Goal: Task Accomplishment & Management: Complete application form

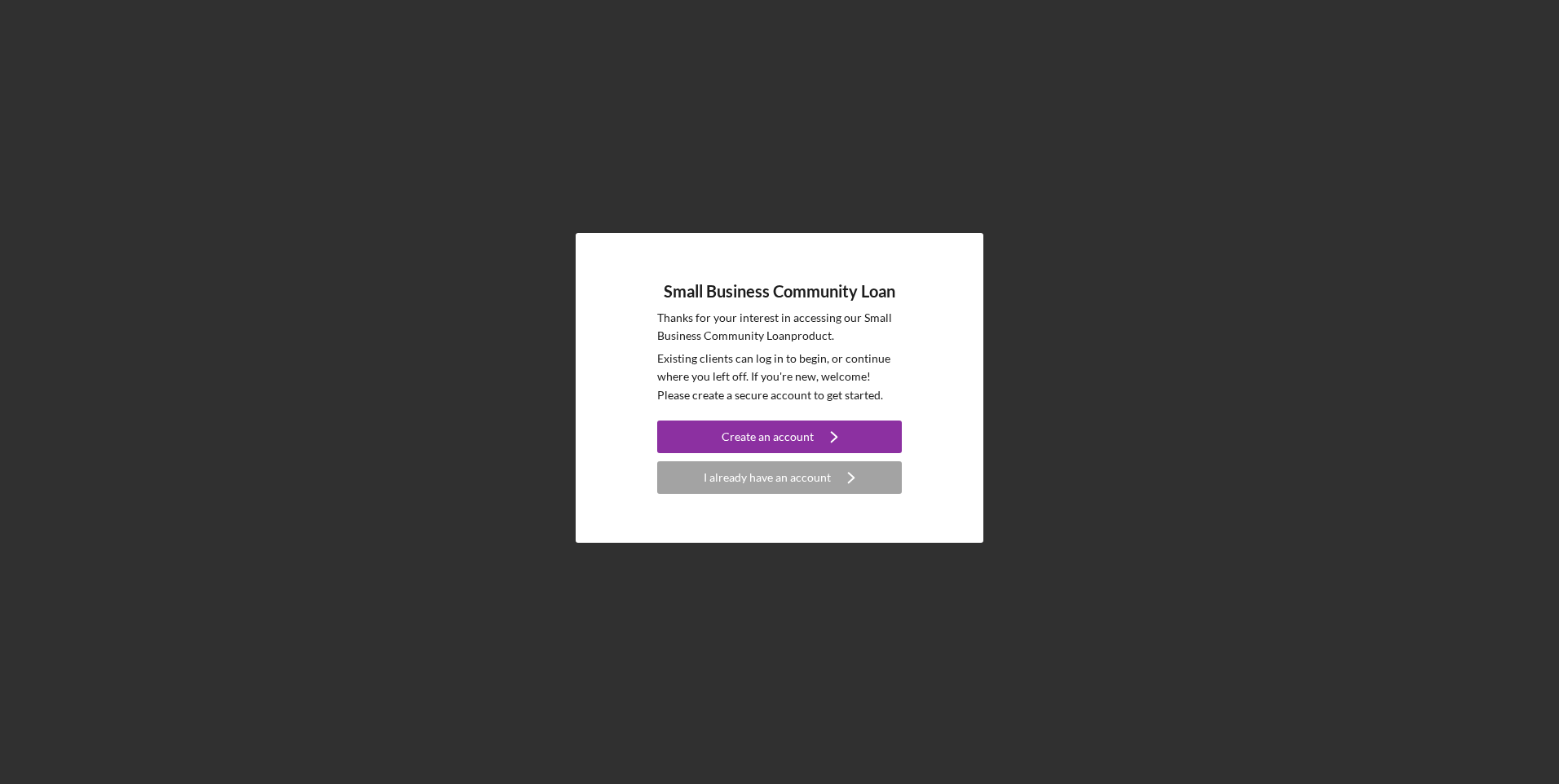
click at [803, 479] on div "I already have an account" at bounding box center [767, 478] width 127 height 33
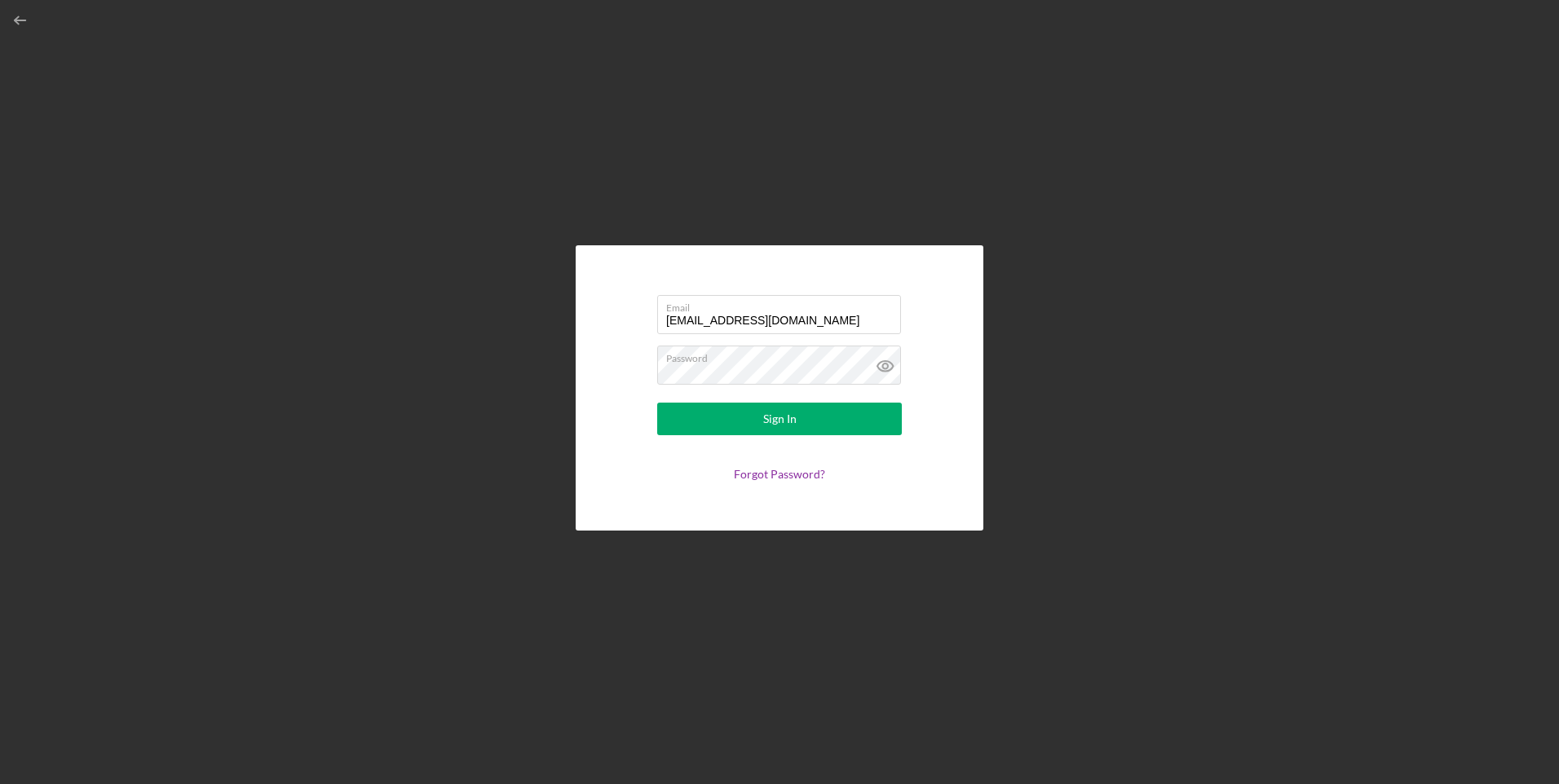
click at [727, 320] on input "[EMAIL_ADDRESS][DOMAIN_NAME]" at bounding box center [779, 315] width 244 height 39
type input "[EMAIL_ADDRESS][DOMAIN_NAME]"
click at [756, 414] on button "Sign In" at bounding box center [779, 419] width 245 height 33
